Goal: Find specific page/section: Find specific page/section

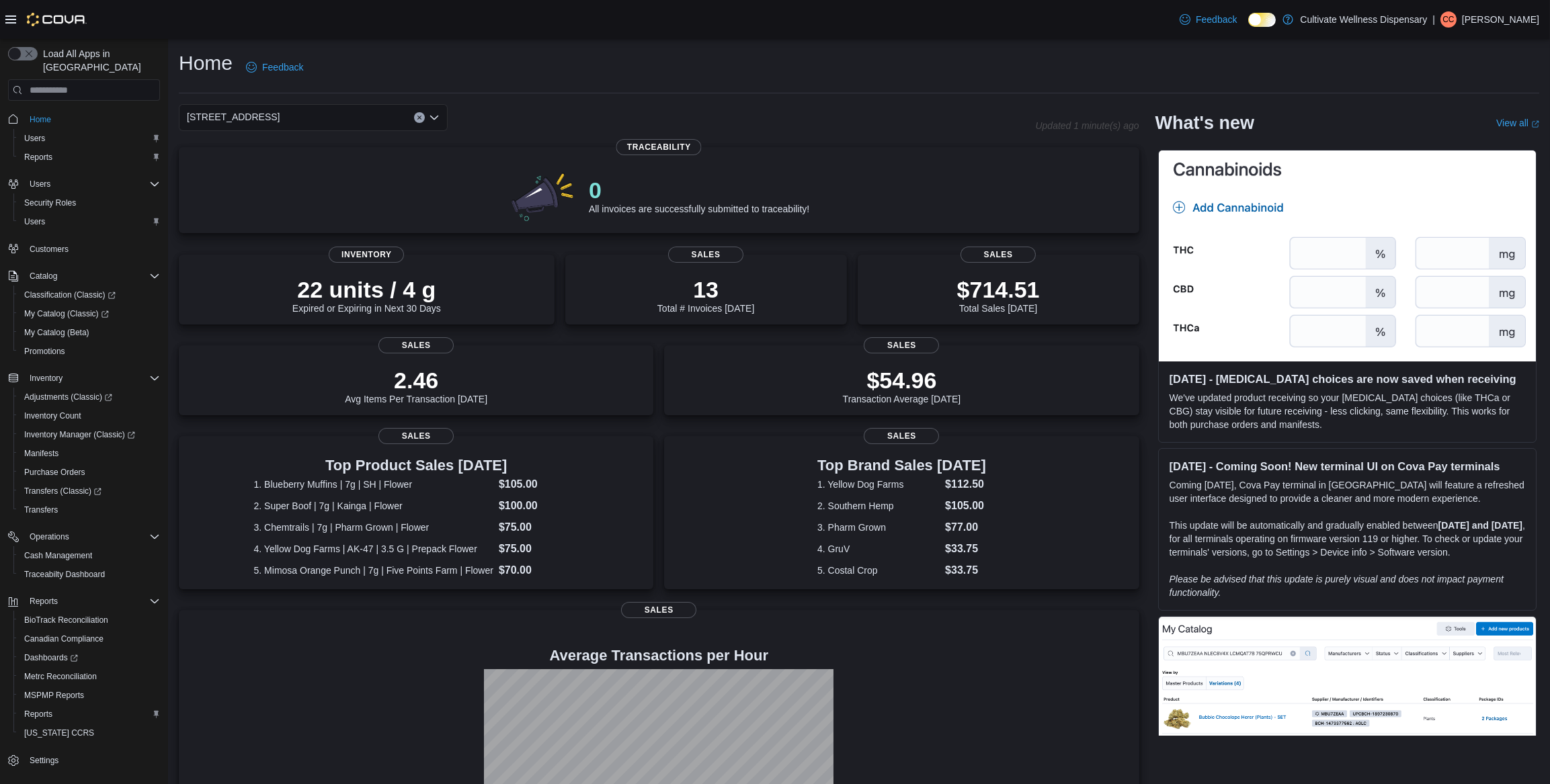
click at [437, 110] on div "[STREET_ADDRESS]" at bounding box center [313, 117] width 269 height 27
click at [316, 162] on span "[STREET_ADDRESS]" at bounding box center [270, 159] width 92 height 13
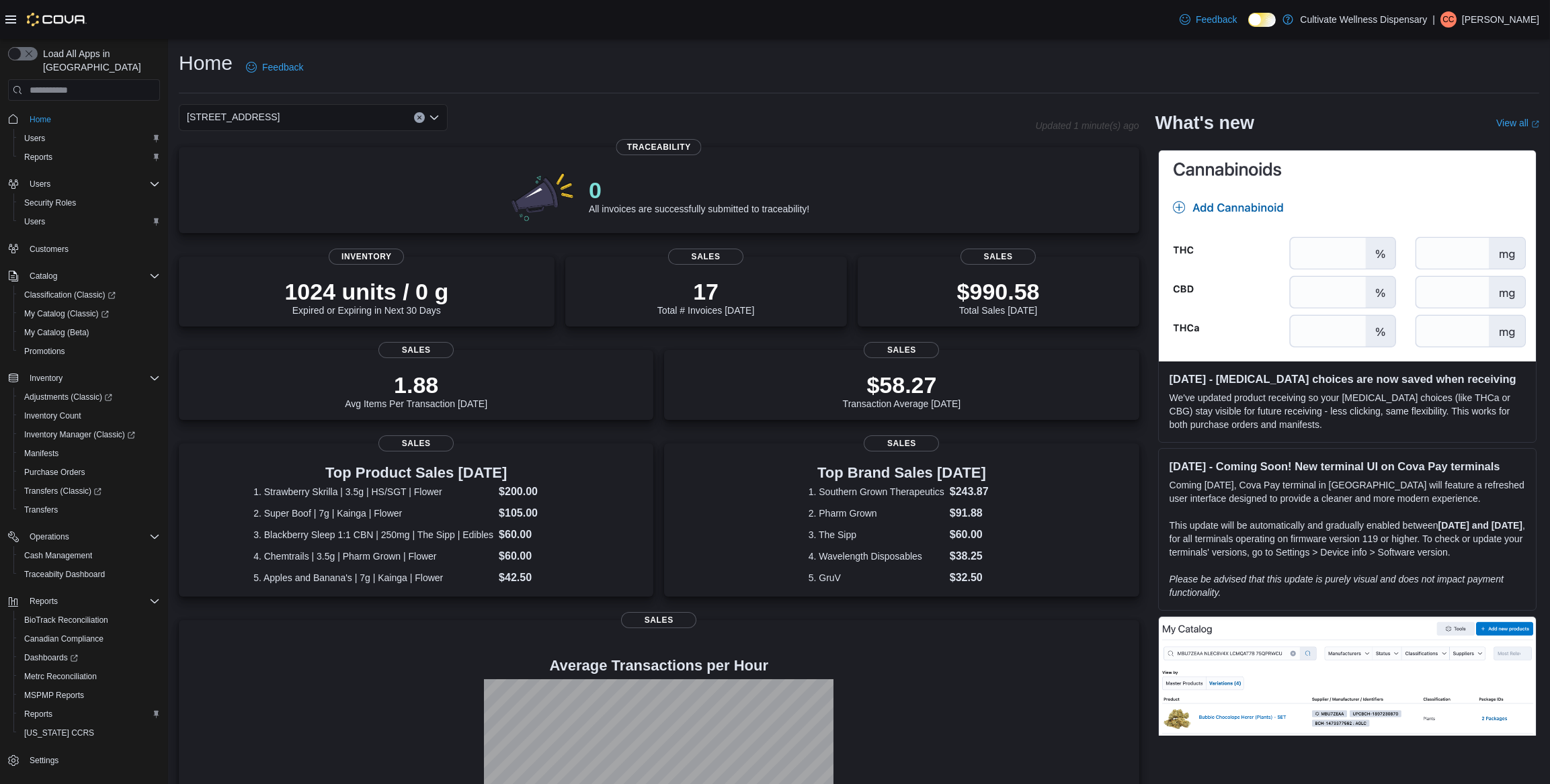
click at [436, 115] on icon "Open list of options" at bounding box center [435, 117] width 11 height 11
click at [316, 182] on span "[STREET_ADDRESS]" at bounding box center [270, 179] width 92 height 13
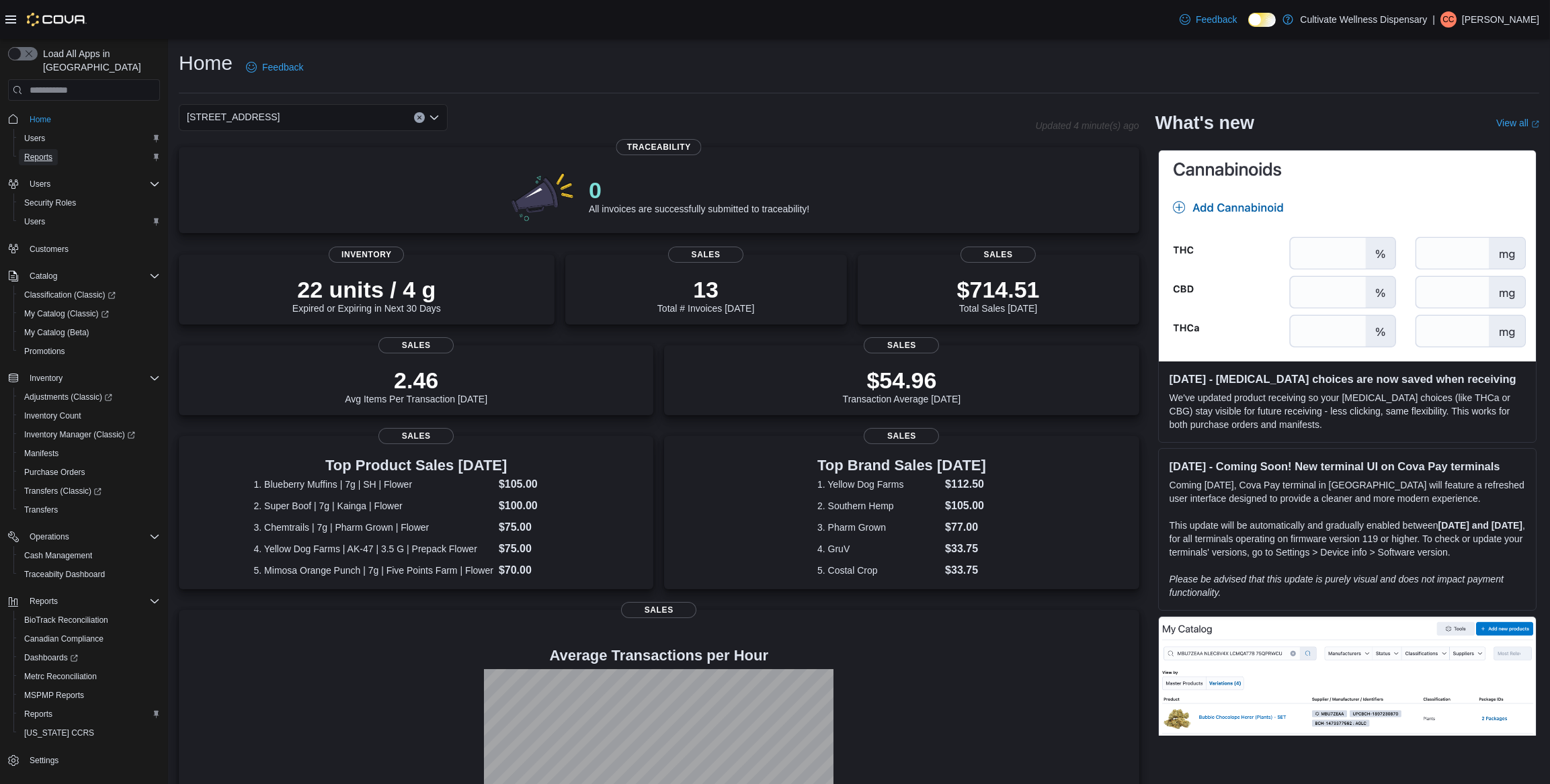
click at [52, 149] on link "Reports" at bounding box center [38, 157] width 39 height 16
